Goal: Navigation & Orientation: Understand site structure

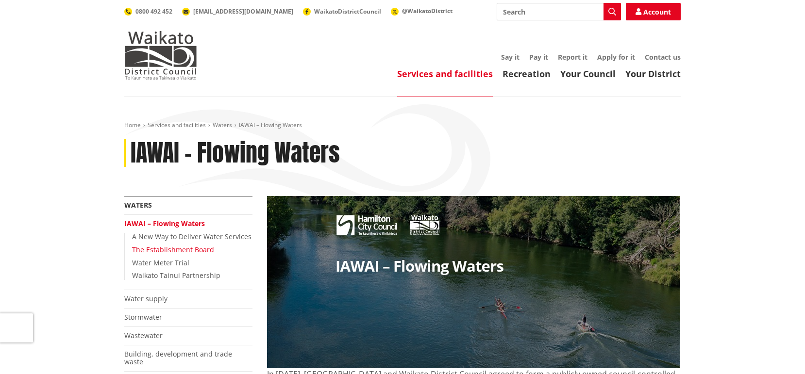
click at [199, 250] on link "The Establishment Board" at bounding box center [173, 249] width 82 height 9
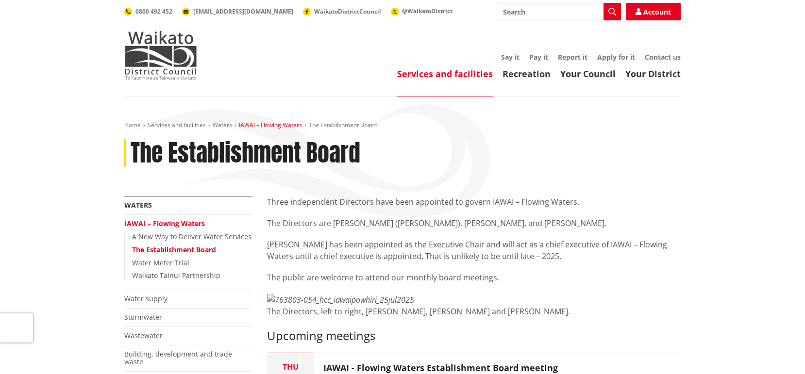
click at [265, 125] on link "IAWAI – Flowing Waters" at bounding box center [270, 125] width 63 height 8
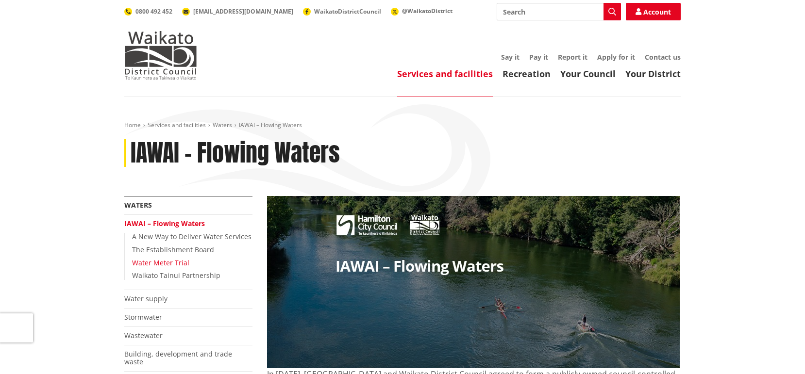
click at [170, 264] on link "Water Meter Trial" at bounding box center [160, 262] width 57 height 9
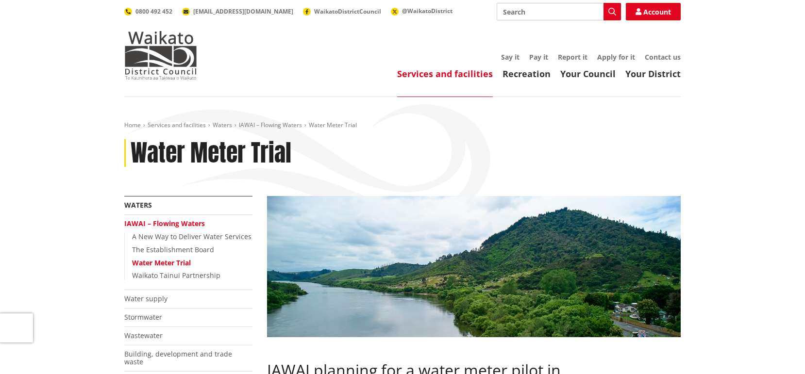
click at [133, 224] on link "IAWAI – Flowing Waters" at bounding box center [164, 223] width 81 height 9
